Goal: Task Accomplishment & Management: Use online tool/utility

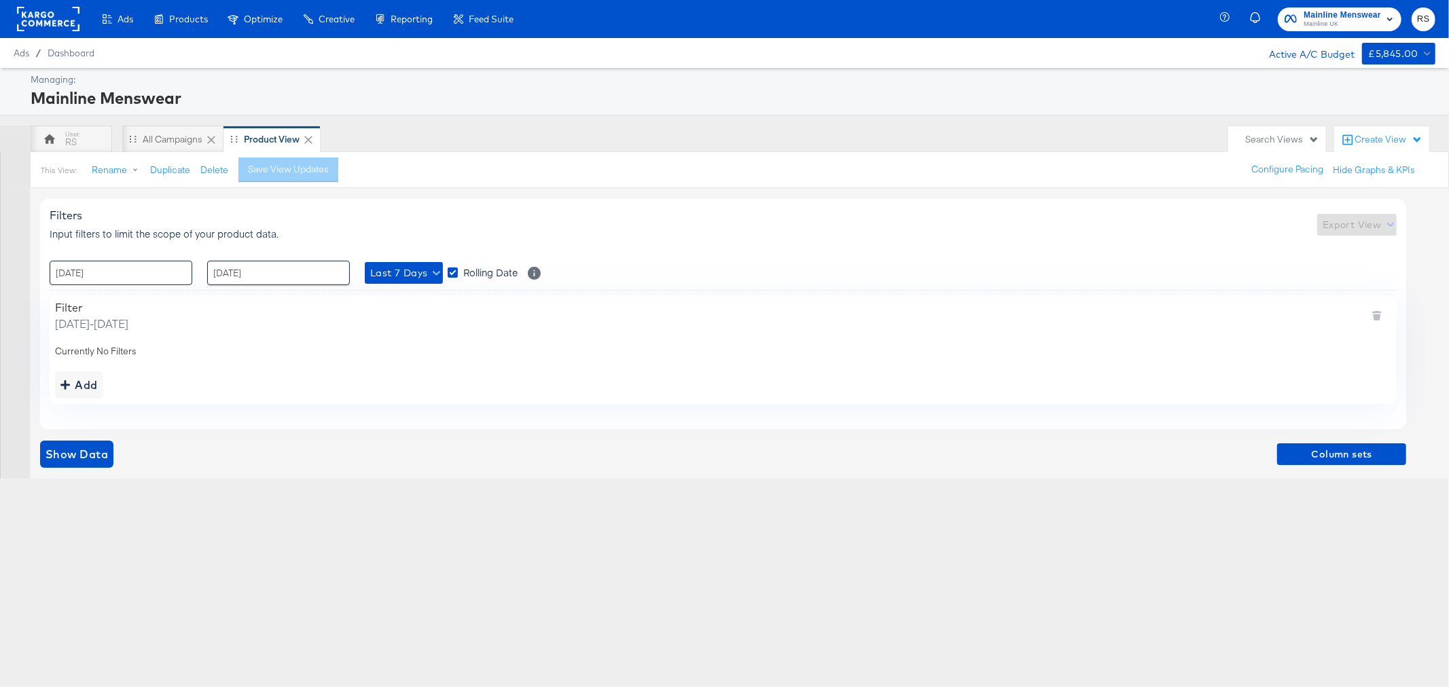
click at [152, 272] on input "[DATE]" at bounding box center [121, 273] width 143 height 24
click at [88, 363] on td "6" at bounding box center [88, 360] width 23 height 19
type input "[DATE] 00:00"
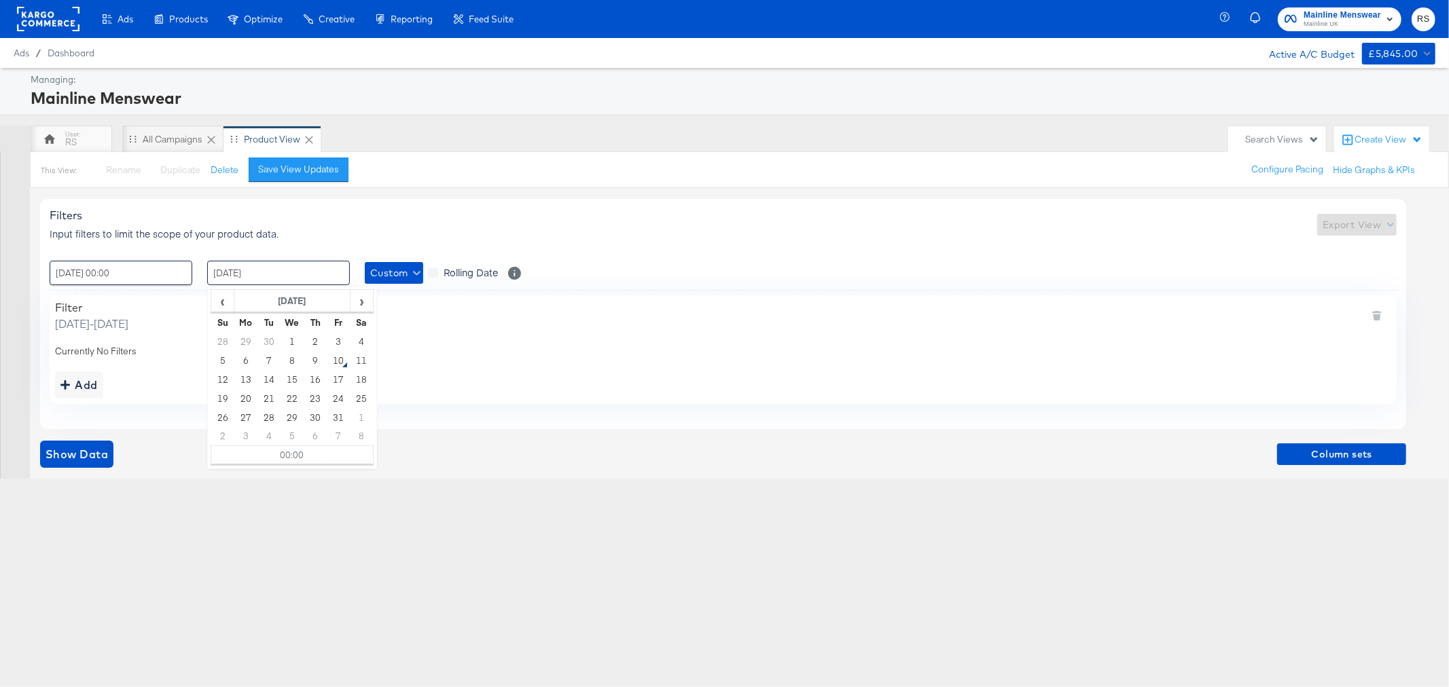
click at [286, 280] on input "[DATE]" at bounding box center [278, 273] width 143 height 24
click at [337, 363] on td "10" at bounding box center [338, 360] width 23 height 19
type input "[DATE] 00:00"
click at [238, 567] on div "Ads Ads Dashboard Main dashboard for Media Buying. New Campaign Create a new ca…" at bounding box center [724, 343] width 1449 height 687
click at [86, 458] on span "Show Data" at bounding box center [76, 454] width 62 height 19
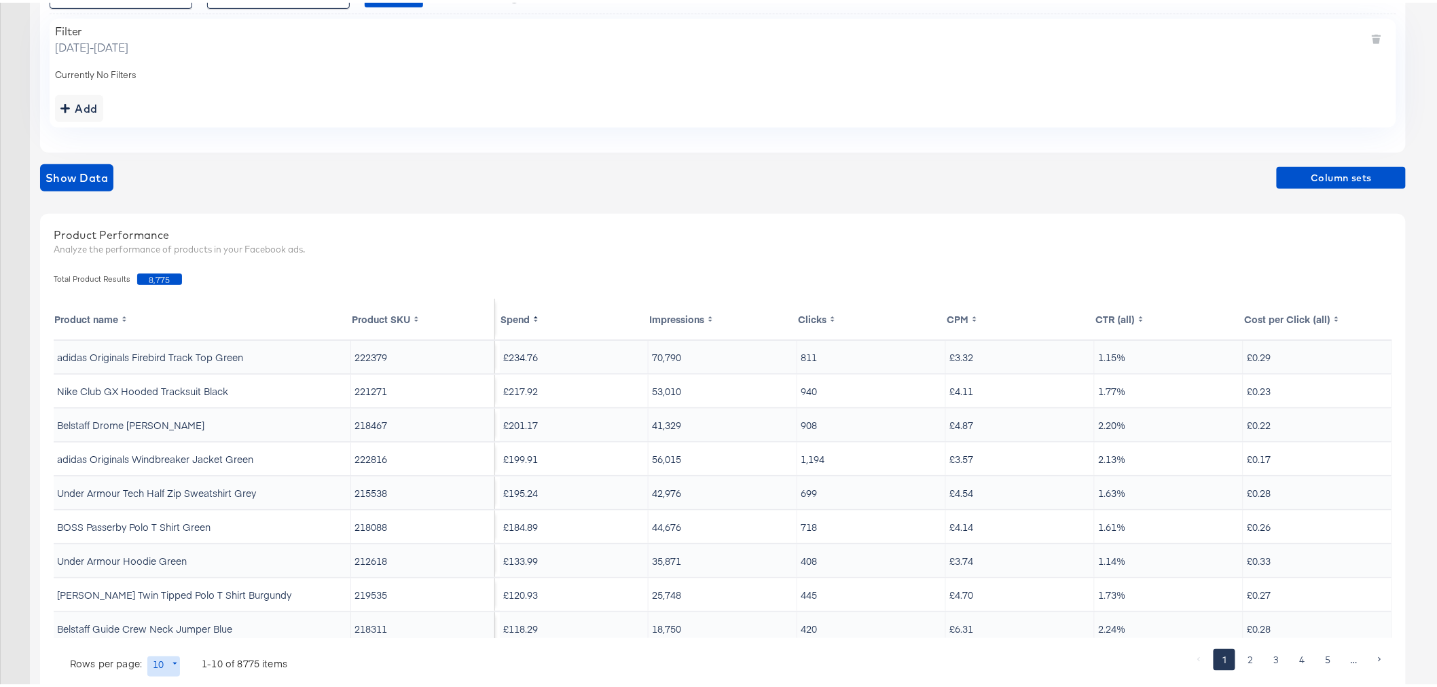
scroll to position [314, 0]
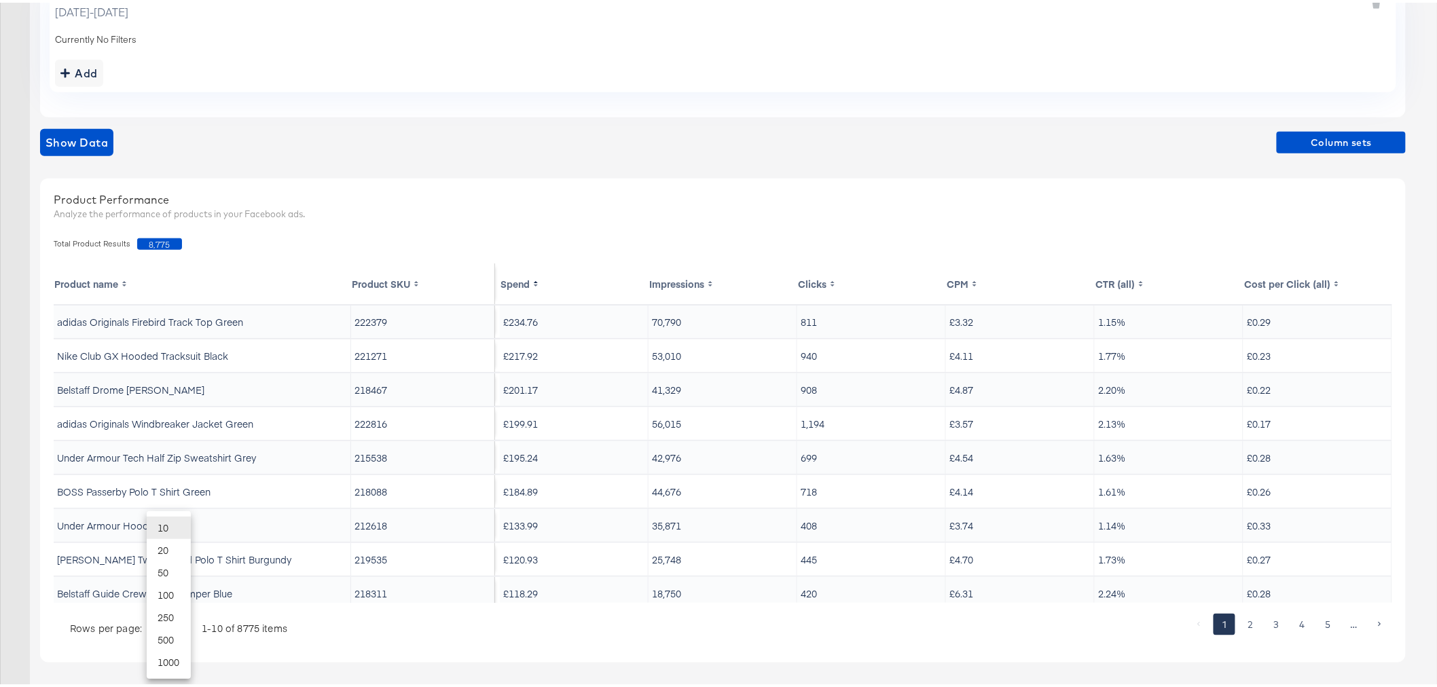
click at [147, 635] on body "Ads Ads Dashboard Main dashboard for Media Buying. New Campaign Create a new ca…" at bounding box center [724, 187] width 1449 height 1002
click at [173, 550] on li "20" at bounding box center [169, 547] width 44 height 22
type input "20"
click at [357, 627] on div at bounding box center [737, 628] width 897 height 35
click at [1357, 145] on span "Column sets" at bounding box center [1341, 140] width 118 height 17
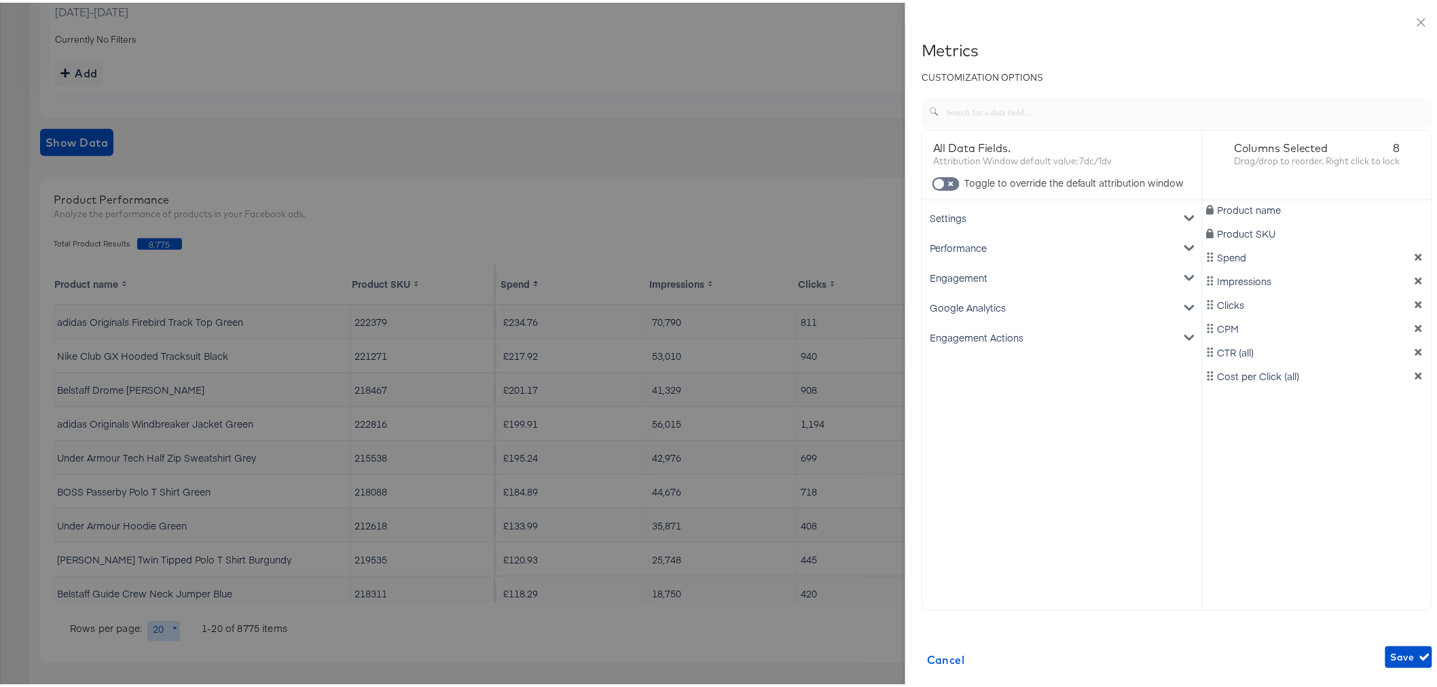
click at [969, 295] on div "Google Analytics" at bounding box center [1062, 305] width 274 height 30
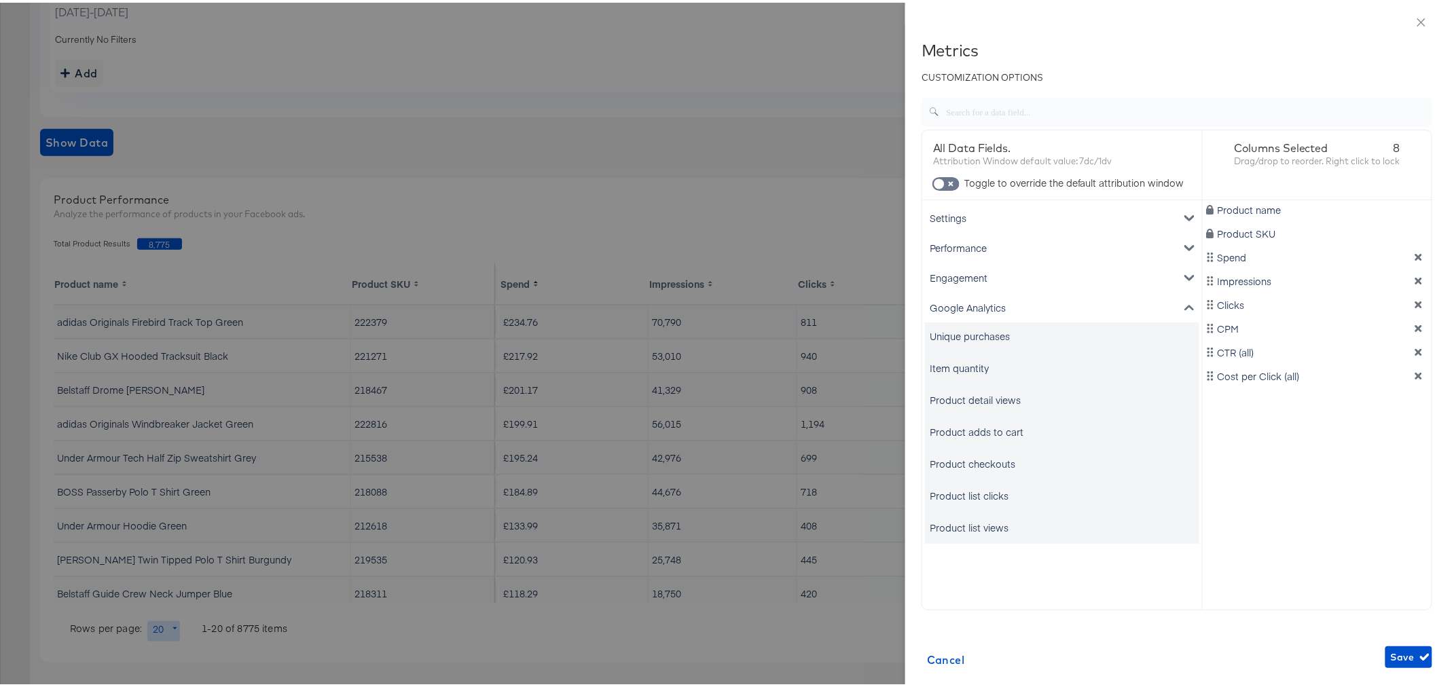
click at [933, 330] on div "Unique purchases" at bounding box center [970, 334] width 80 height 14
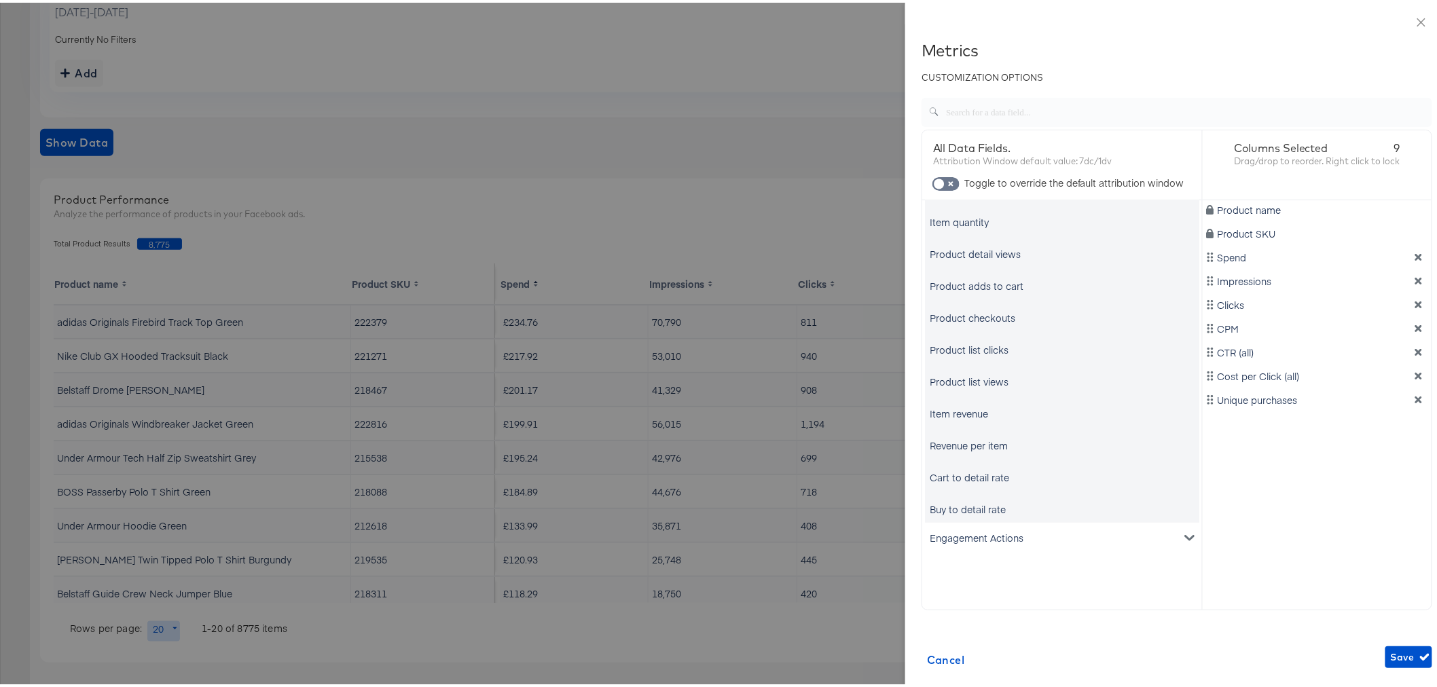
scroll to position [151, 0]
click at [953, 403] on div "Item revenue" at bounding box center [959, 406] width 58 height 14
click at [1414, 275] on icon "dimension-list" at bounding box center [1419, 279] width 10 height 10
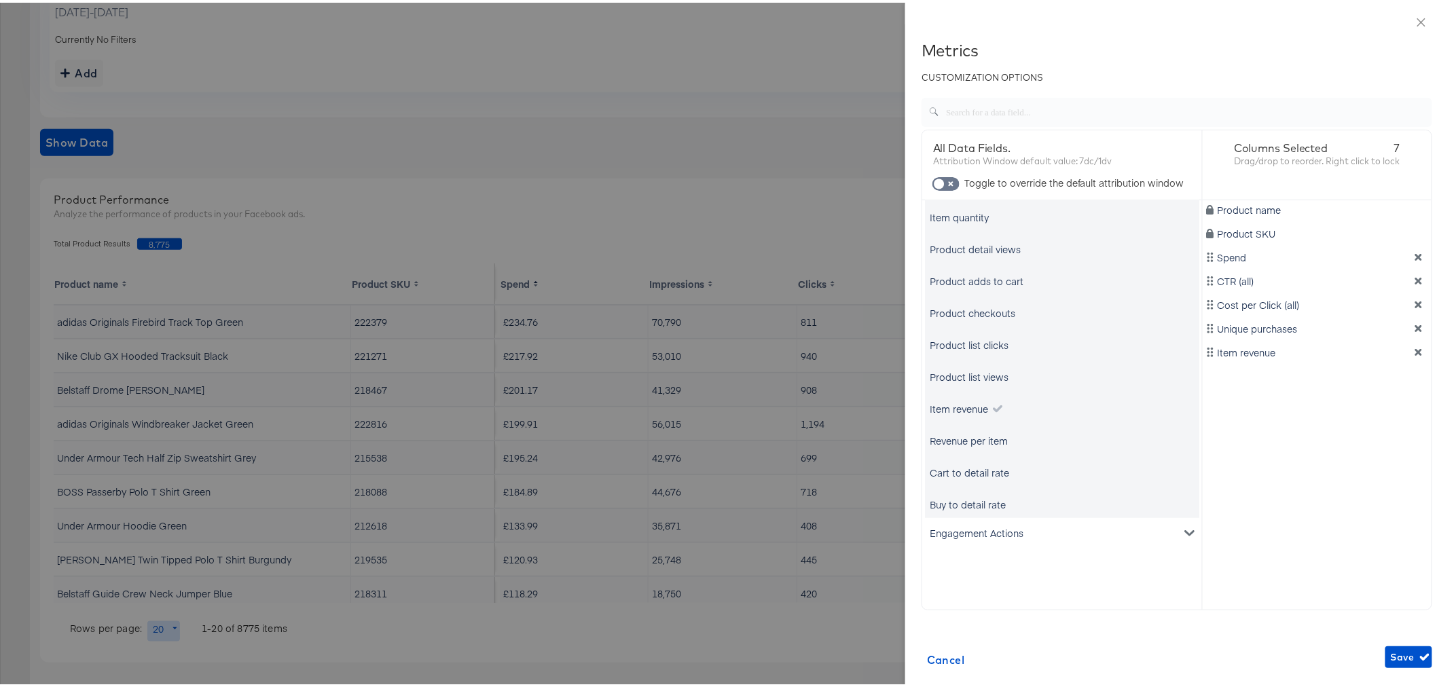
click at [1414, 275] on icon "dimension-list" at bounding box center [1419, 279] width 10 height 10
click at [1391, 647] on span "Save" at bounding box center [1409, 655] width 36 height 17
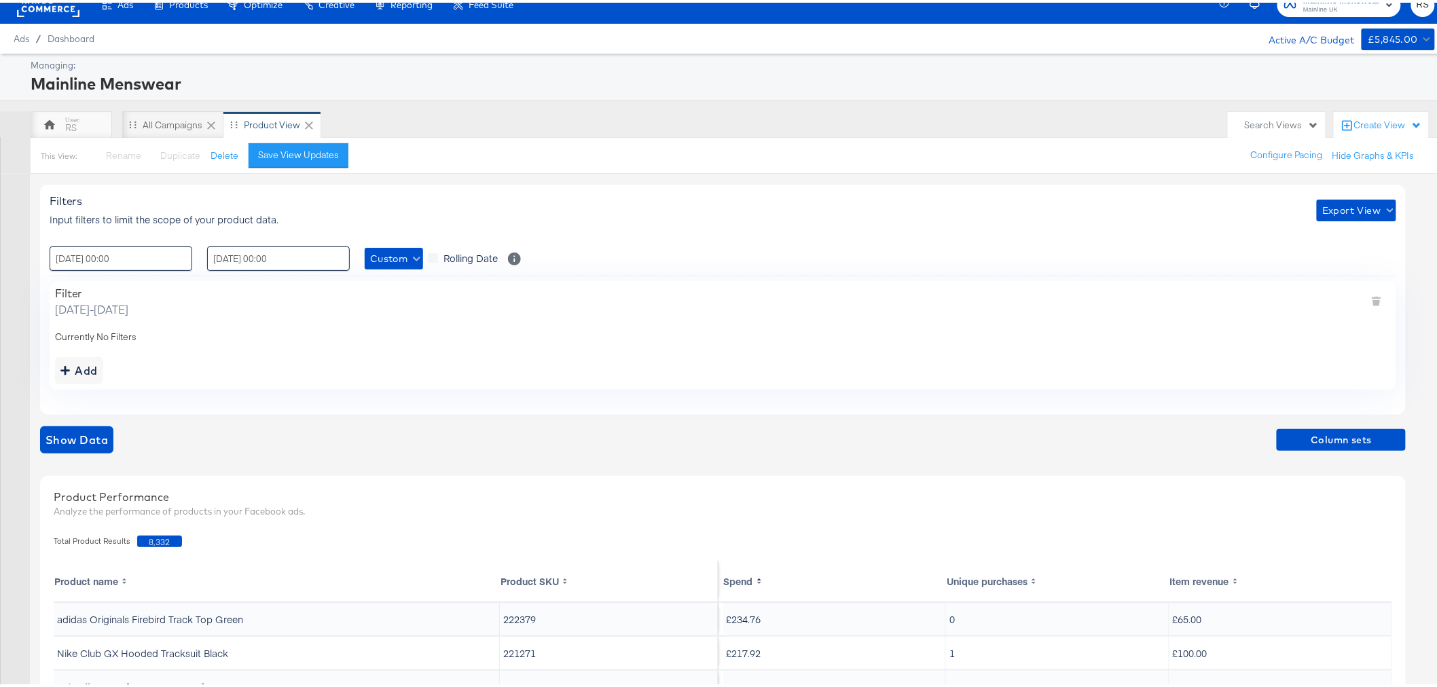
scroll to position [12, 0]
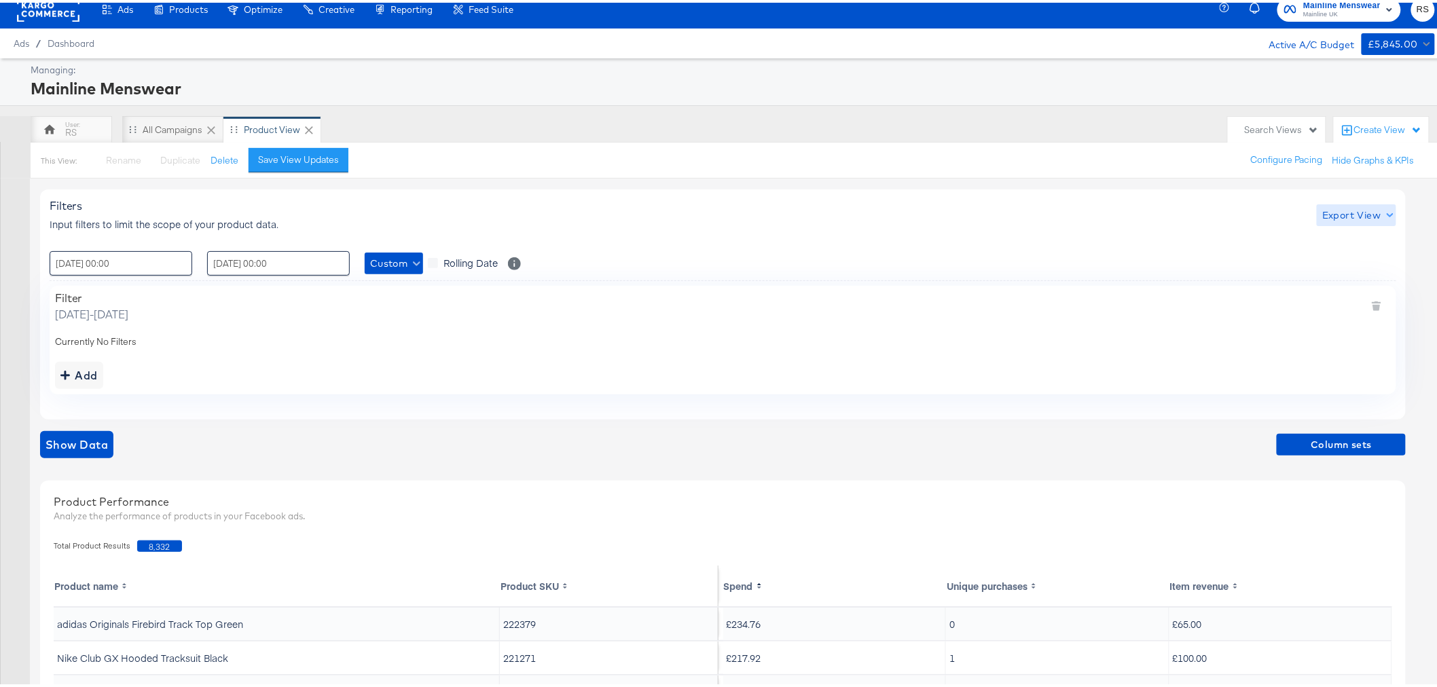
click at [1376, 221] on button "Export View" at bounding box center [1356, 213] width 79 height 22
click at [1370, 238] on link "Current View" at bounding box center [1359, 239] width 62 height 14
click at [0, 0] on div "Create filtered sets to control which products appear in your ads." at bounding box center [0, 0] width 0 height 0
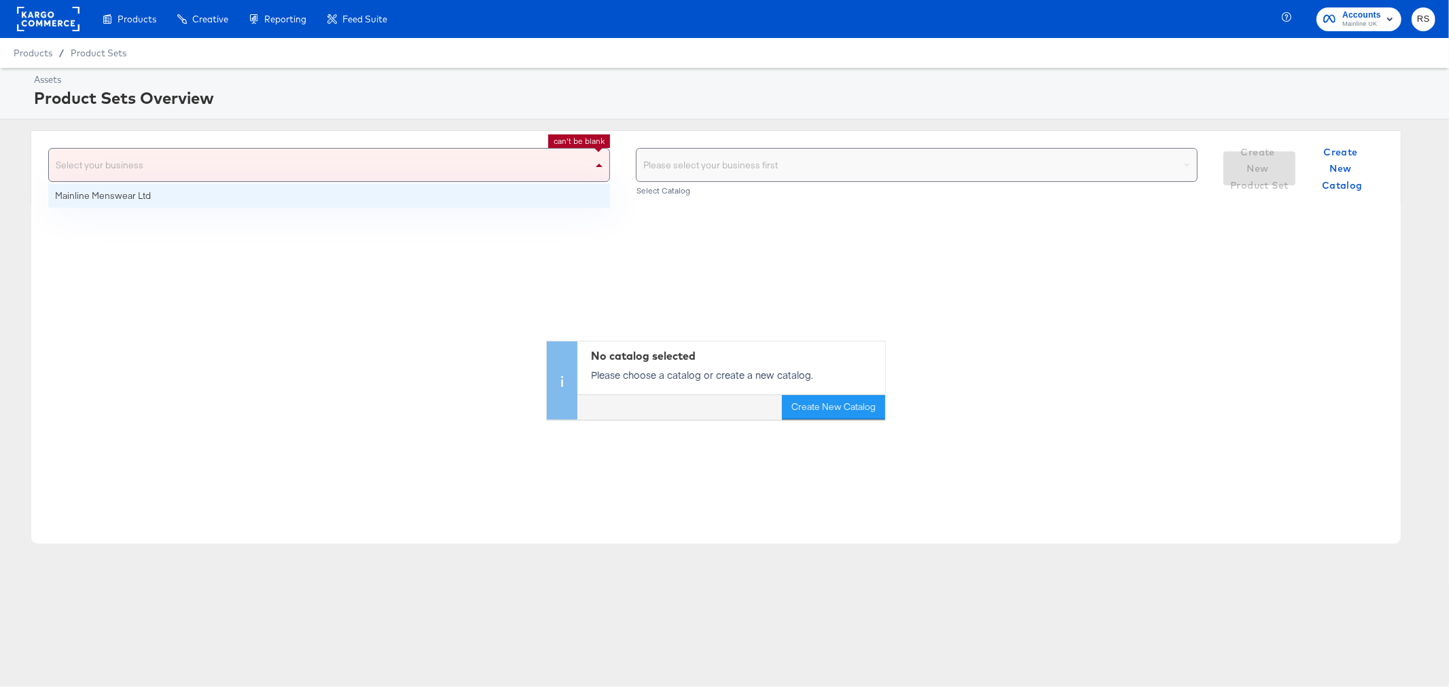
click at [359, 154] on div "Select your business" at bounding box center [329, 165] width 560 height 33
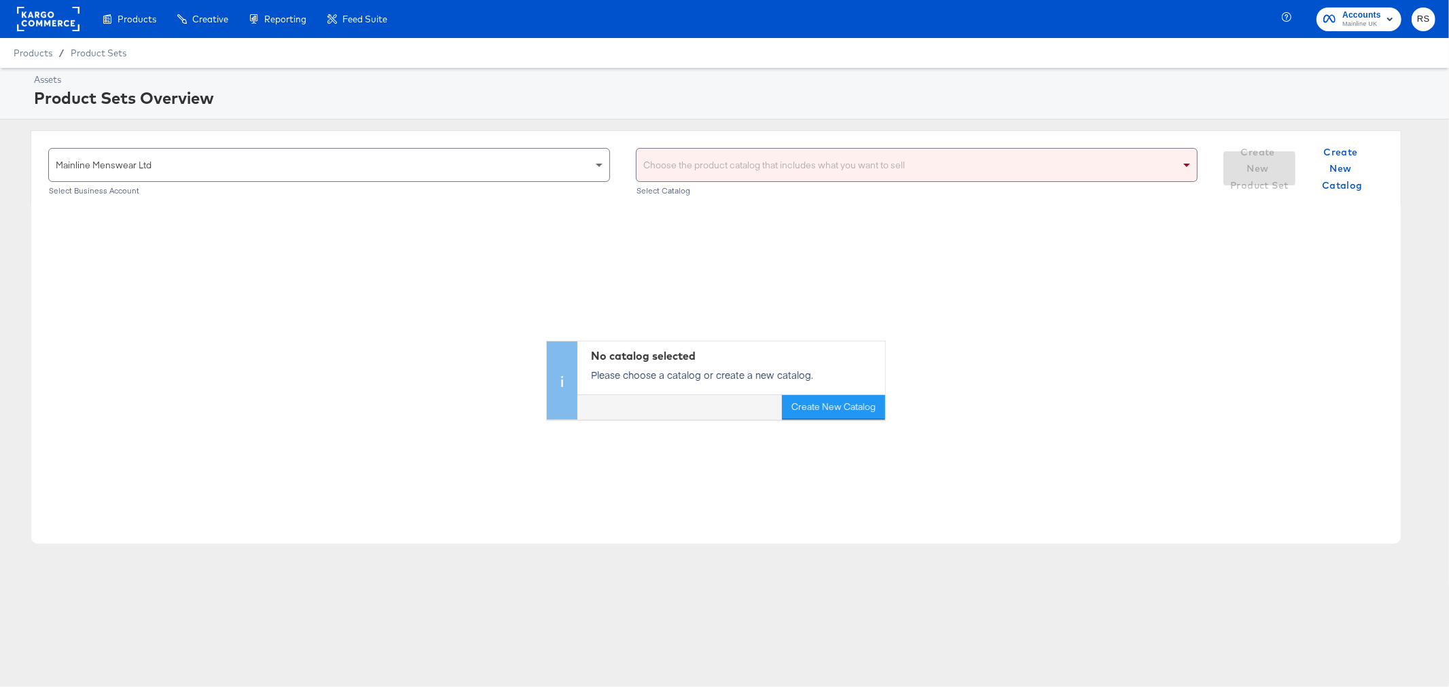
click at [696, 180] on div "Choose the product catalog that includes what you want to sell" at bounding box center [916, 165] width 560 height 33
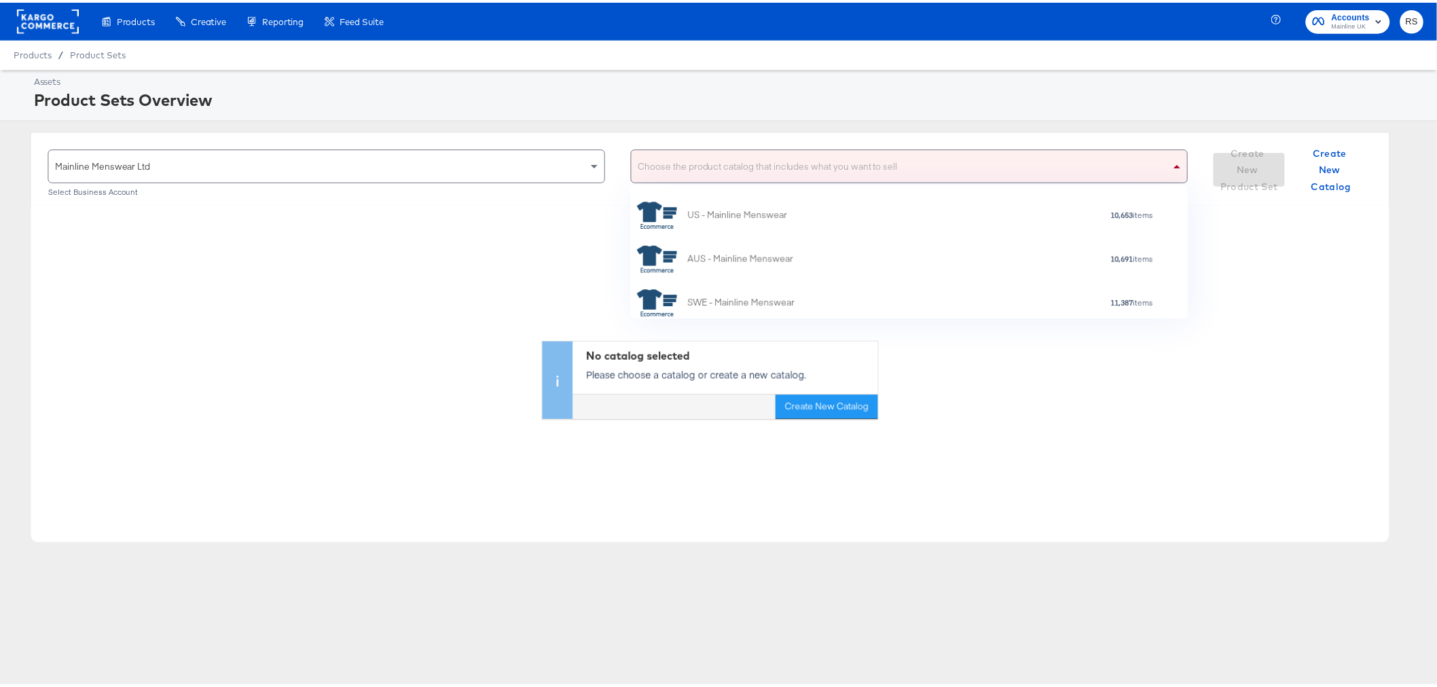
scroll to position [217, 0]
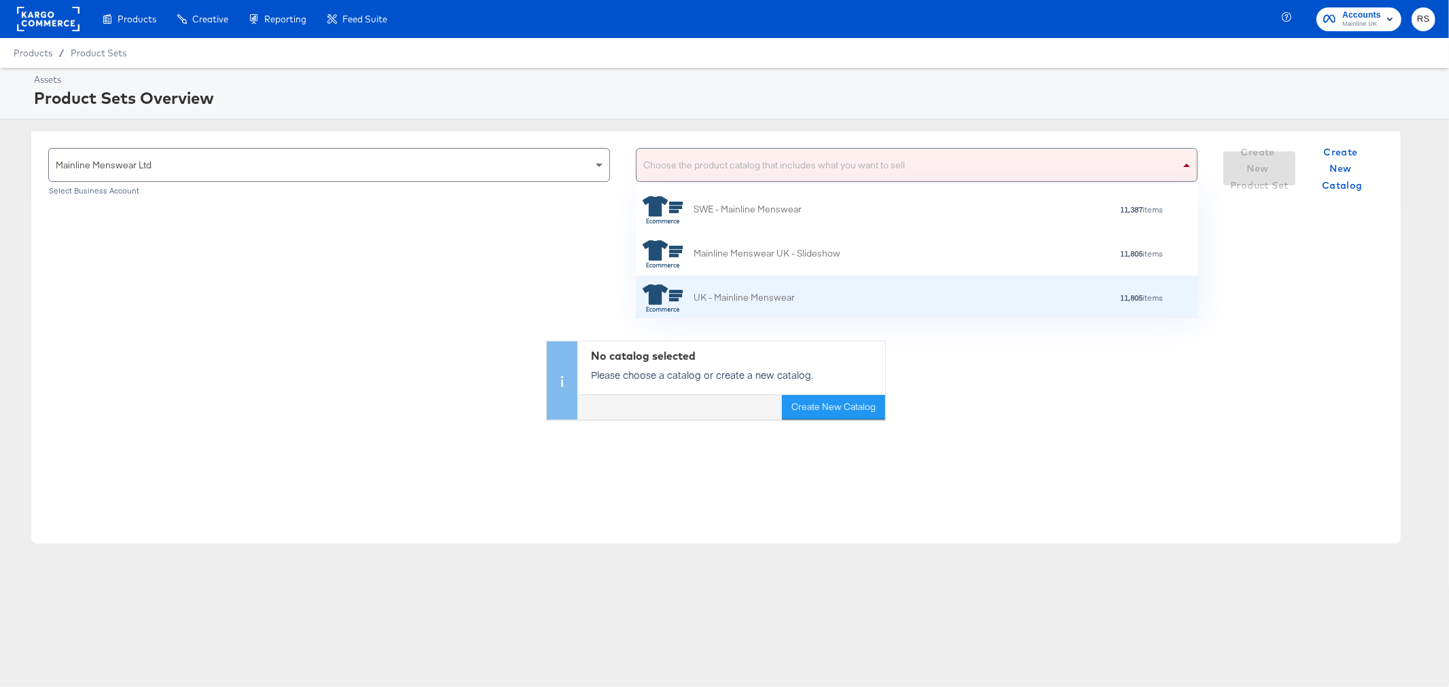
click at [729, 310] on div "UK - Mainline Menswear" at bounding box center [718, 298] width 152 height 27
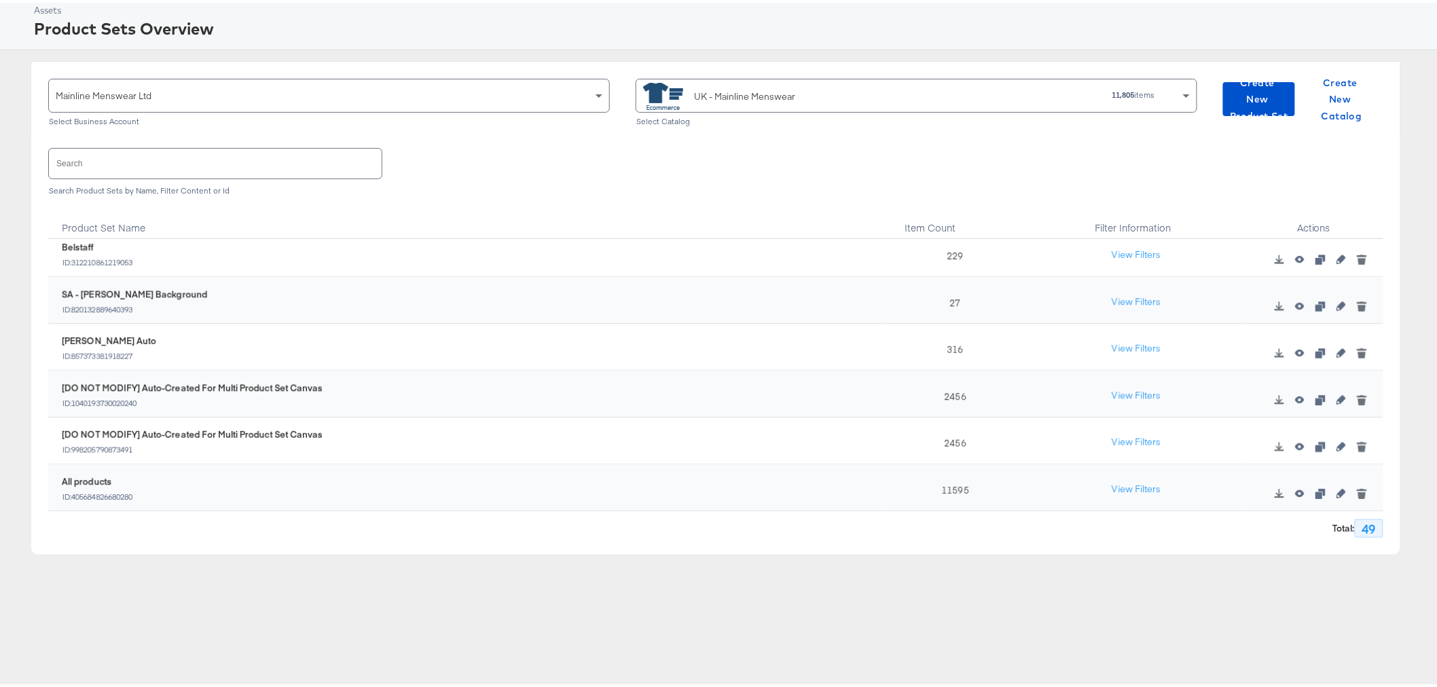
scroll to position [77, 0]
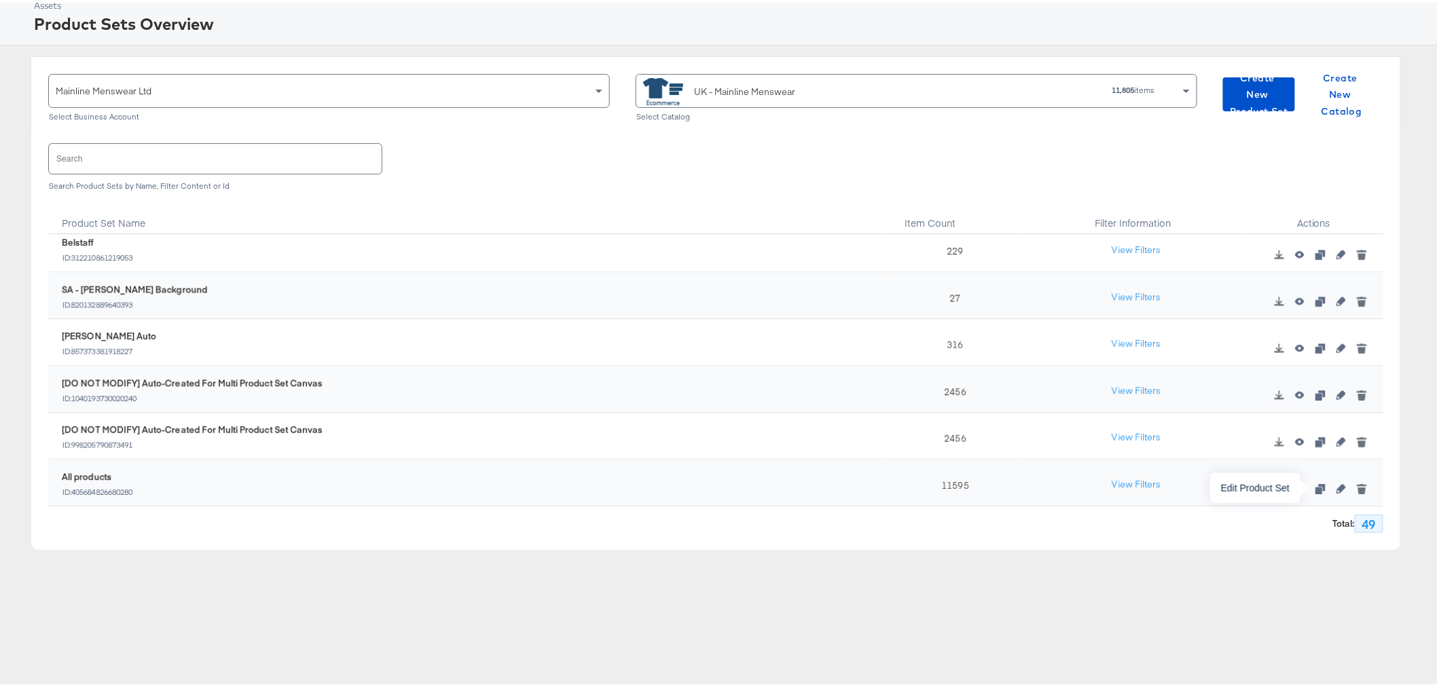
click at [1336, 484] on icon "button" at bounding box center [1341, 486] width 10 height 10
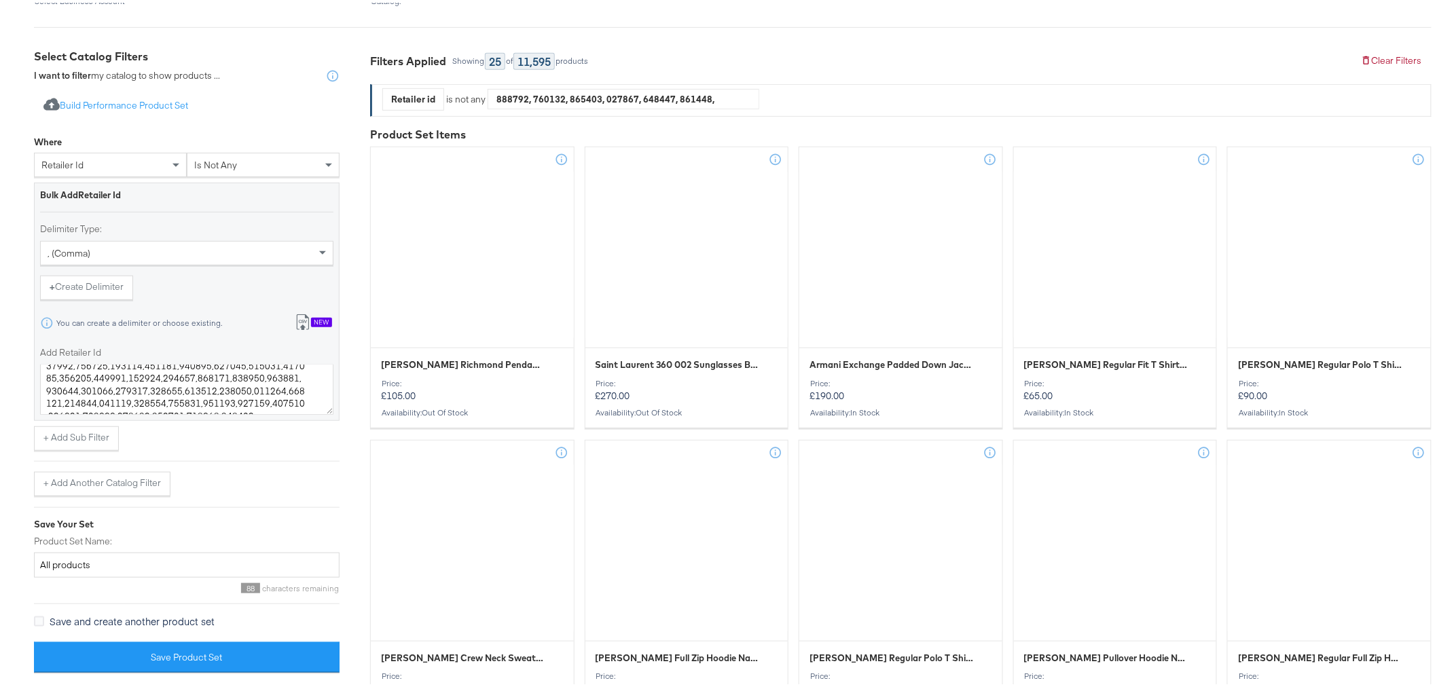
scroll to position [365, 0]
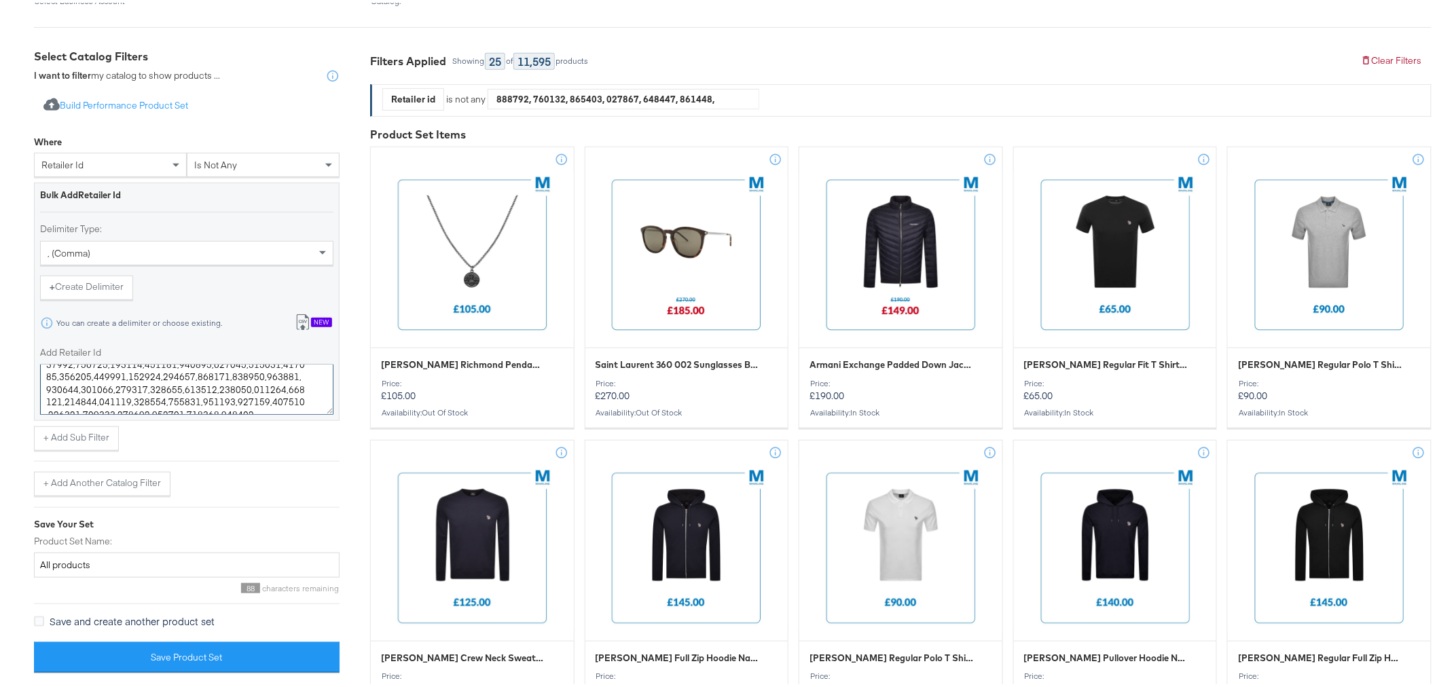
click at [227, 404] on textarea "Add Retailer Id" at bounding box center [186, 387] width 293 height 50
paste textarea "222379 221271 218467 222816 220875 217038 217919 215843 218661 222817"
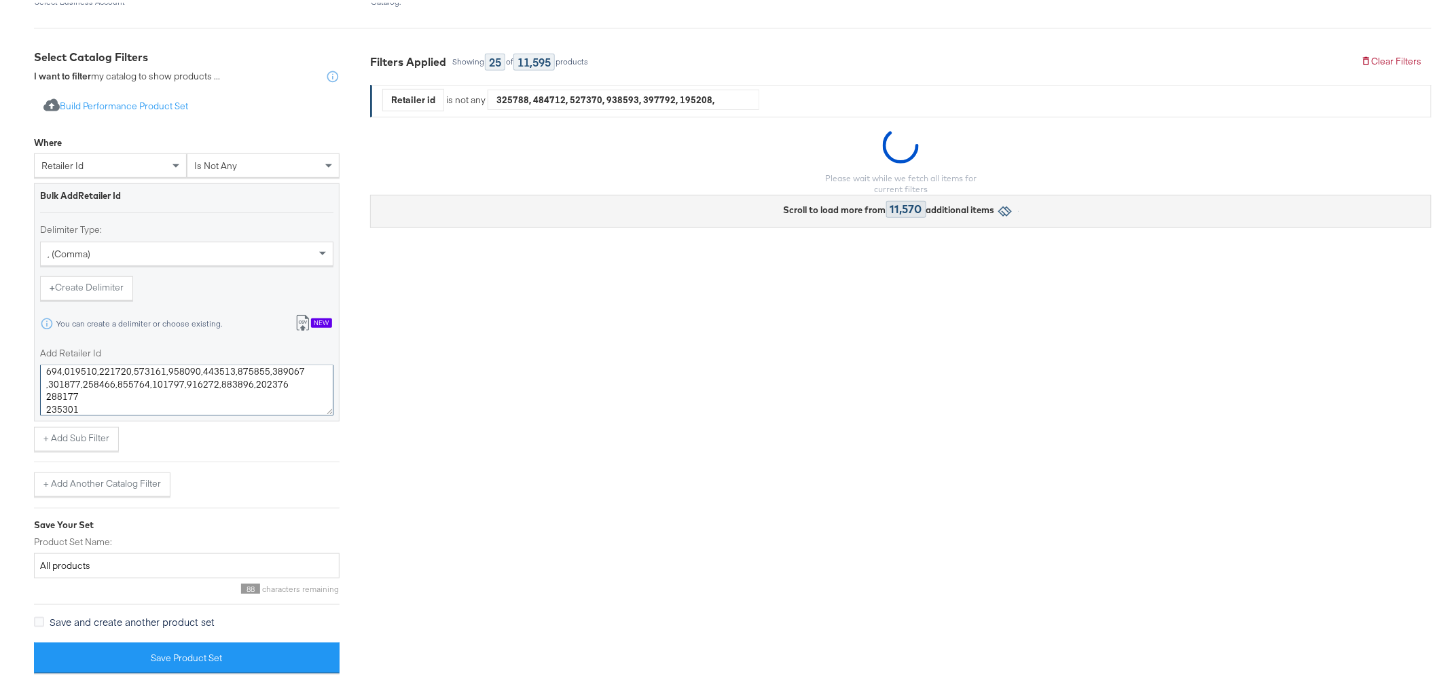
scroll to position [383, 0]
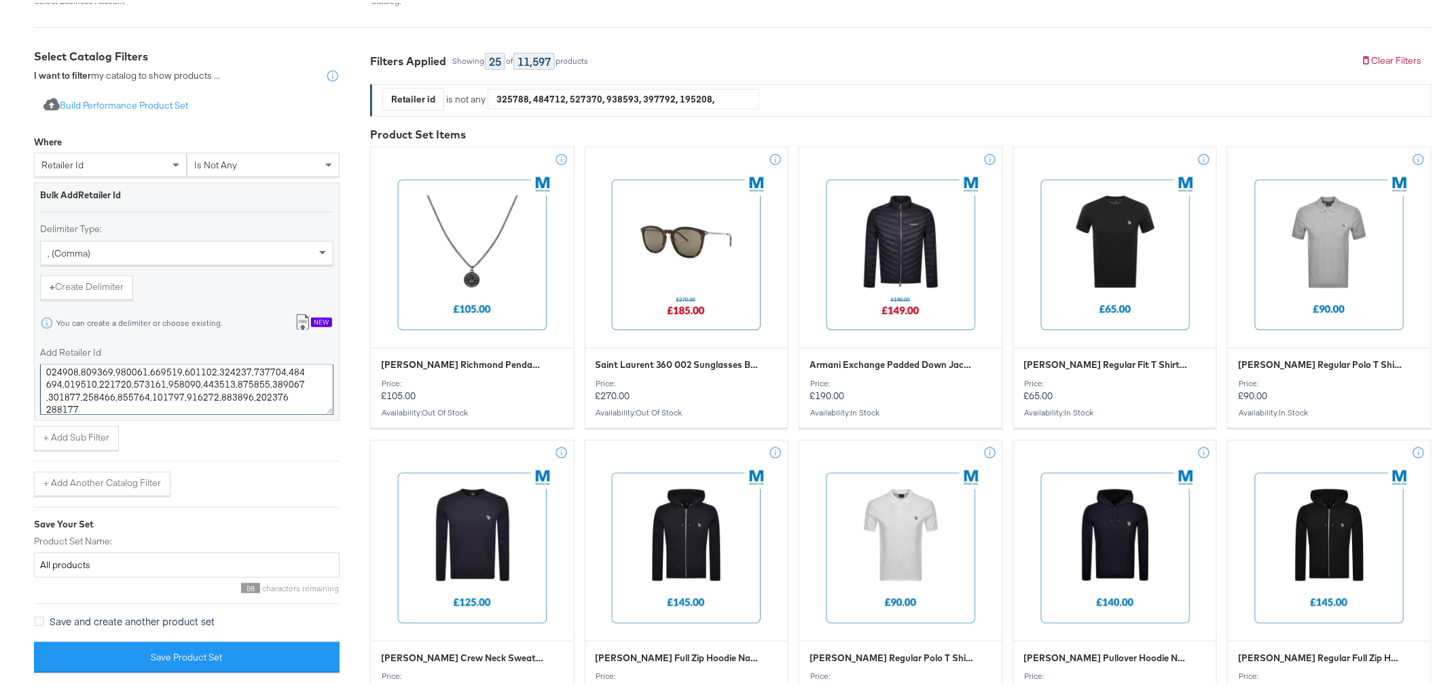
click at [41, 390] on textarea "Add Retailer Id" at bounding box center [186, 387] width 293 height 50
click at [45, 408] on textarea "Add Retailer Id" at bounding box center [186, 387] width 293 height 50
click at [48, 387] on textarea "Add Retailer Id" at bounding box center [186, 387] width 293 height 50
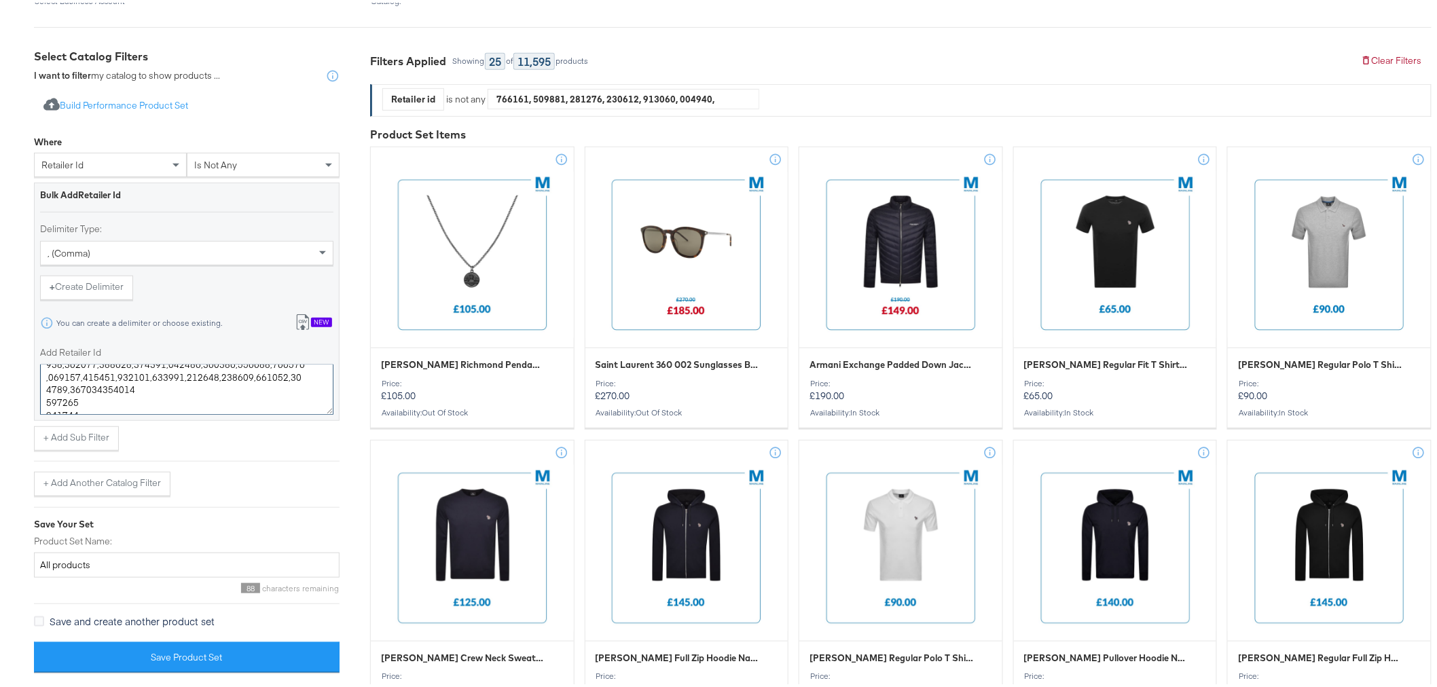
scroll to position [390, 0]
click at [48, 397] on textarea "Add Retailer Id" at bounding box center [186, 387] width 293 height 50
click at [48, 379] on textarea "Add Retailer Id" at bounding box center [186, 387] width 293 height 50
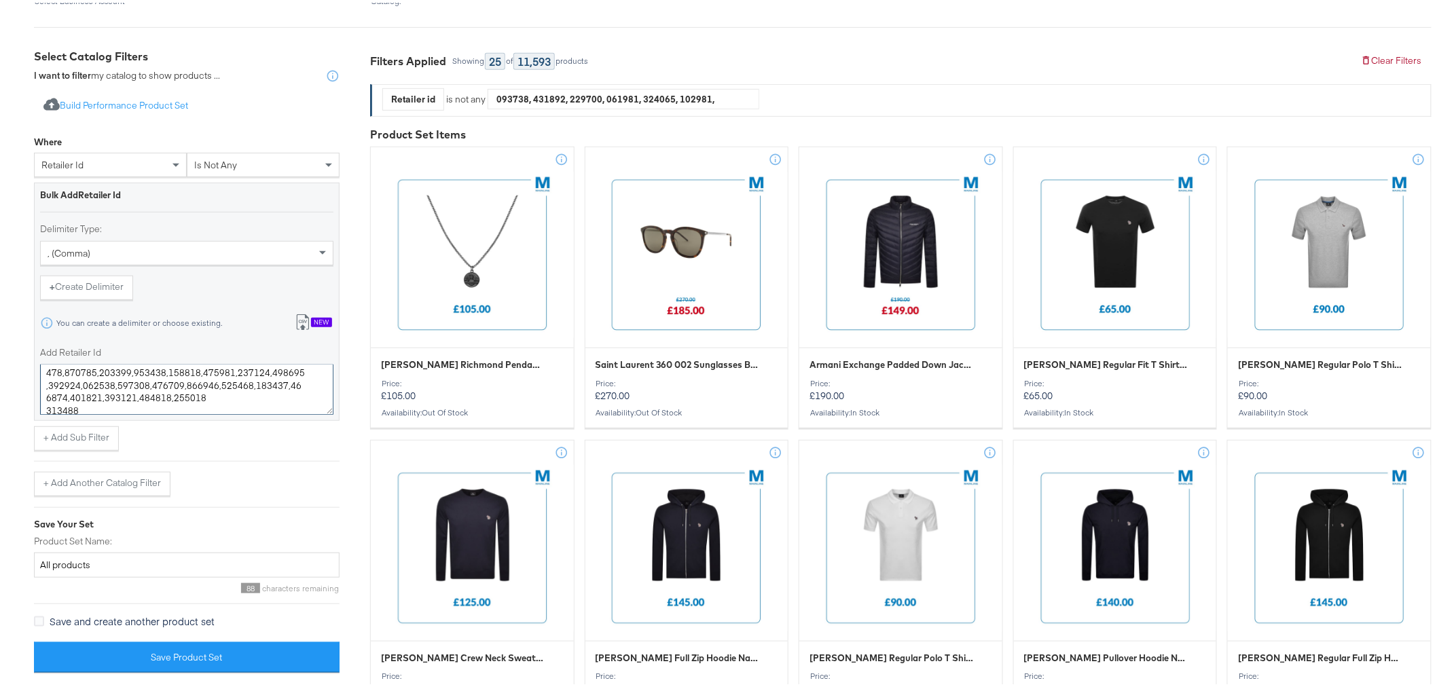
click at [45, 395] on textarea "Add Retailer Id" at bounding box center [186, 387] width 293 height 50
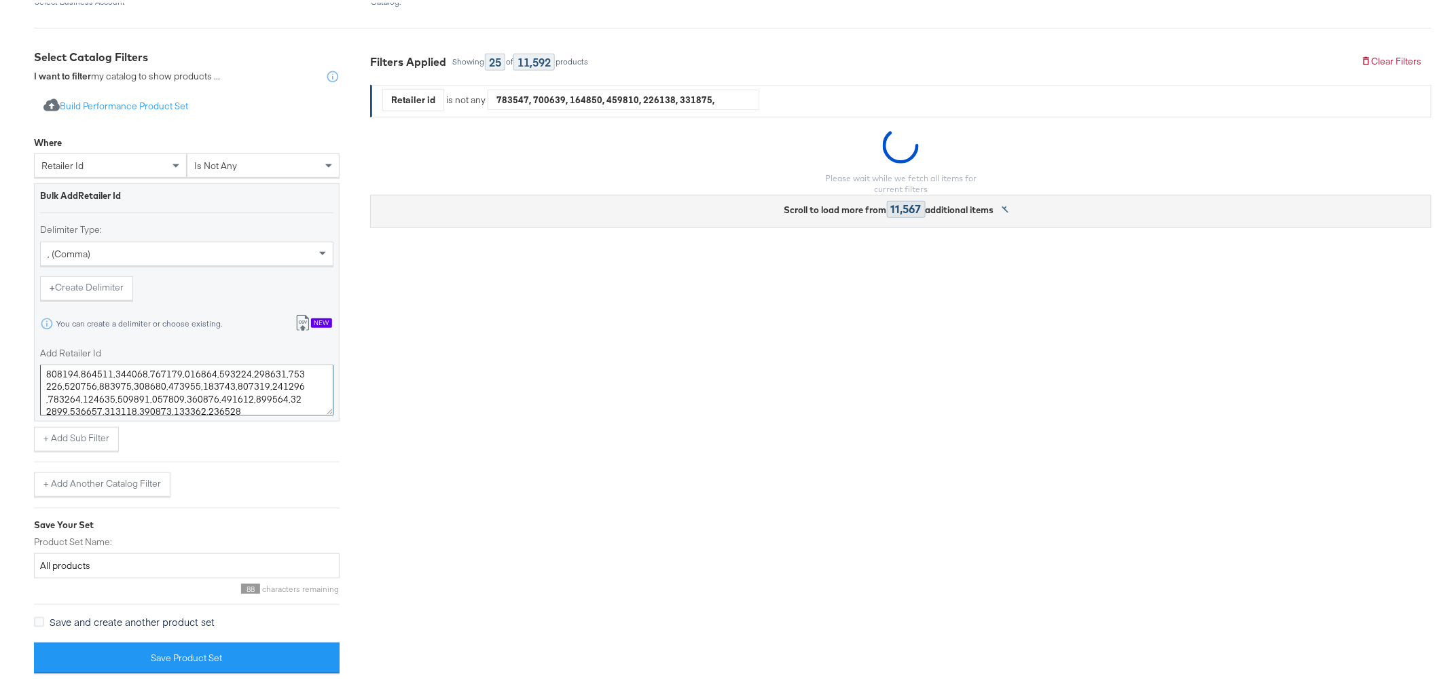
scroll to position [412, 0]
click at [44, 379] on textarea "Add Retailer Id" at bounding box center [186, 388] width 293 height 50
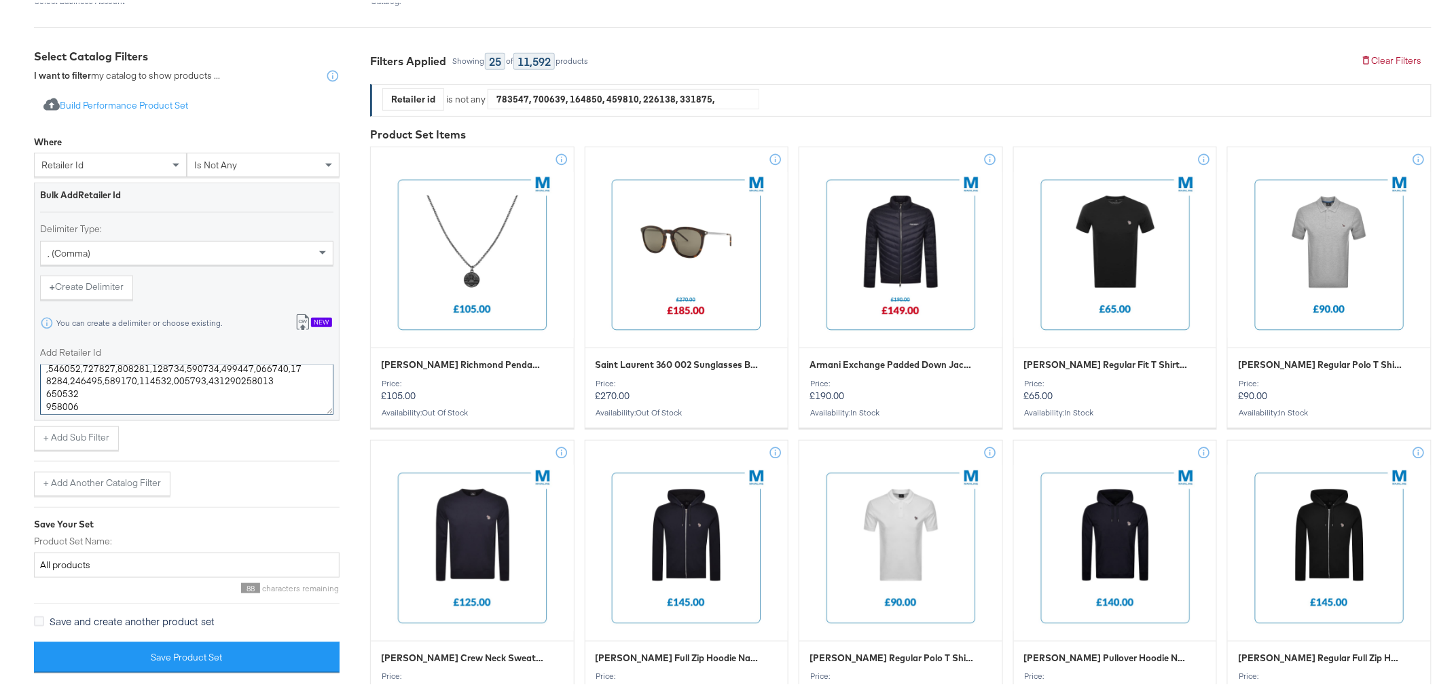
scroll to position [399, 0]
click at [45, 392] on textarea "Add Retailer Id" at bounding box center [186, 387] width 293 height 50
click at [44, 408] on textarea "Add Retailer Id" at bounding box center [186, 387] width 293 height 50
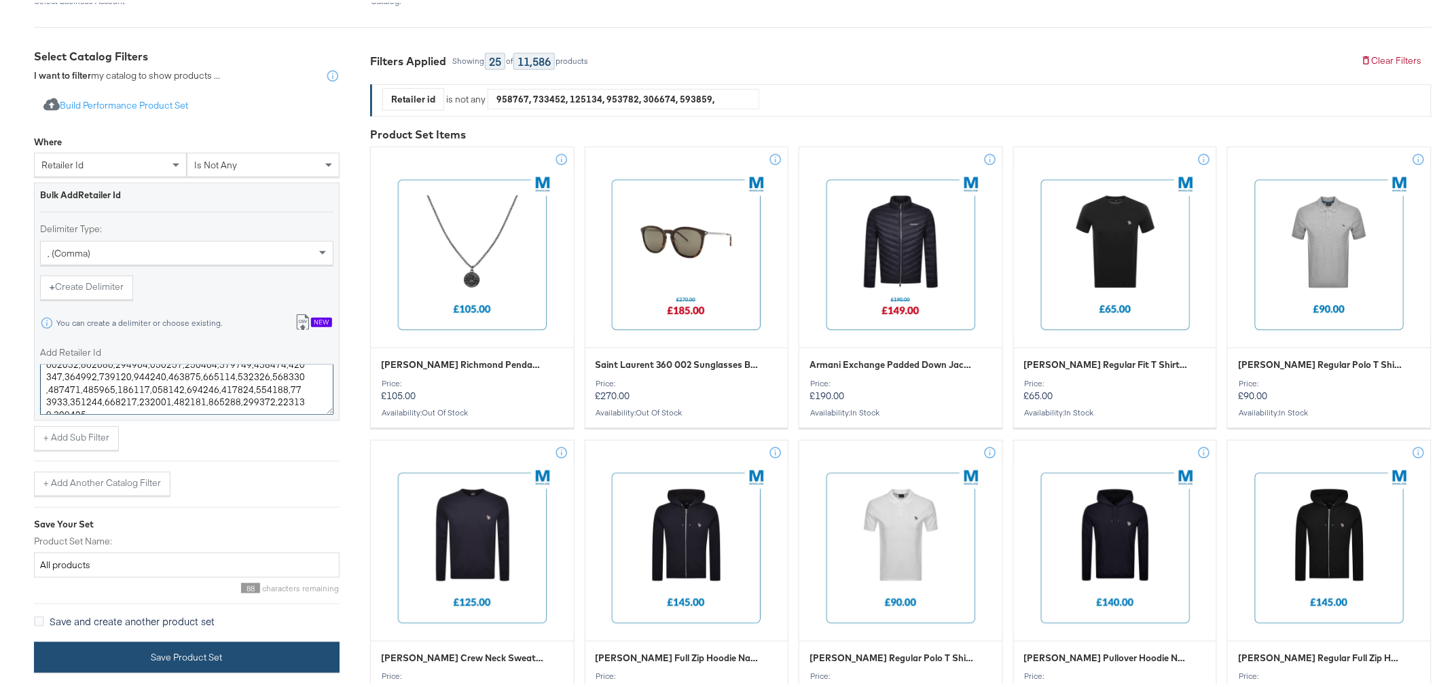
type textarea "213004,216186,217154,212974,213518,220880,218551,213001,209236,220372,215041,22…"
click at [234, 649] on button "Save Product Set" at bounding box center [187, 655] width 306 height 31
